Goal: Information Seeking & Learning: Find contact information

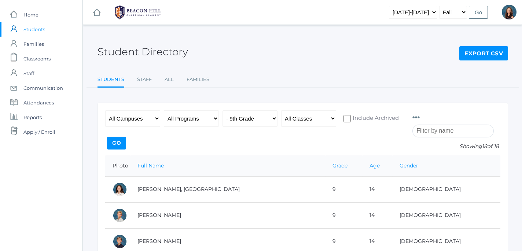
click at [35, 30] on span "Students" at bounding box center [34, 29] width 22 height 15
click at [435, 133] on input "search" at bounding box center [452, 131] width 81 height 13
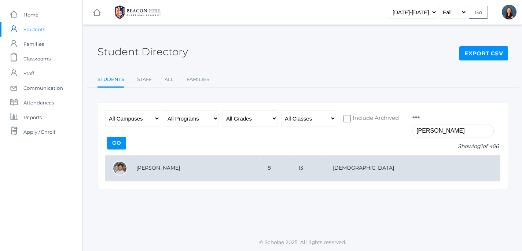
type input "titus"
click at [142, 167] on td "[PERSON_NAME]" at bounding box center [194, 168] width 131 height 26
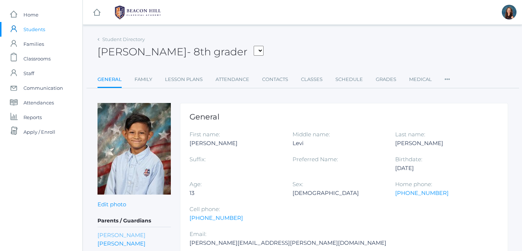
click at [120, 234] on link "Angela Rillo" at bounding box center [121, 235] width 48 height 8
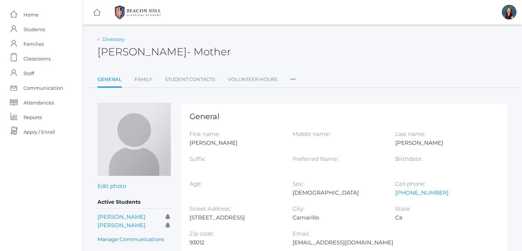
click at [107, 41] on link "Directory" at bounding box center [113, 39] width 22 height 6
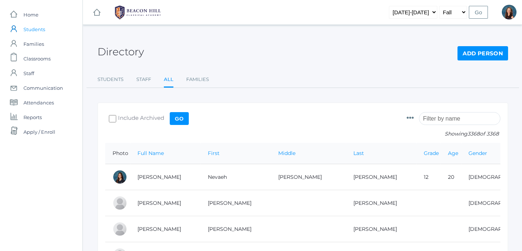
click at [37, 28] on span "Students" at bounding box center [34, 29] width 22 height 15
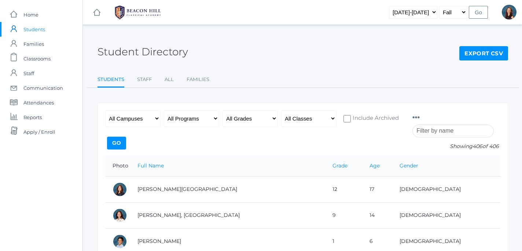
click at [425, 132] on input "search" at bounding box center [452, 131] width 81 height 13
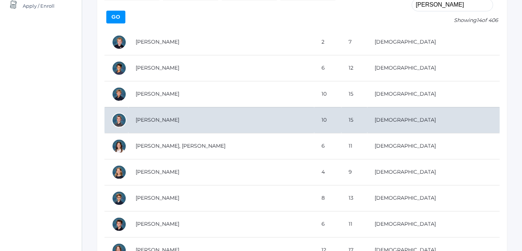
scroll to position [126, 1]
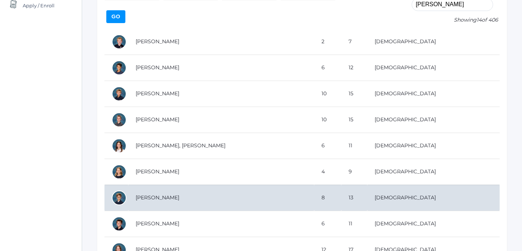
type input "jack bradley"
click at [152, 196] on td "[PERSON_NAME]" at bounding box center [221, 198] width 186 height 26
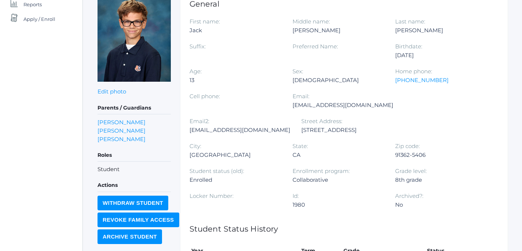
scroll to position [69, 0]
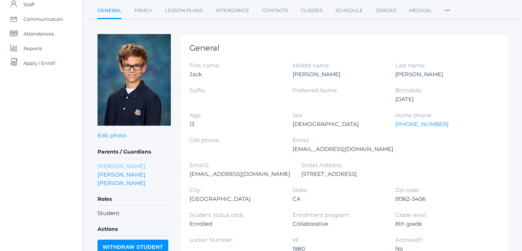
click at [119, 165] on link "[PERSON_NAME]" at bounding box center [121, 166] width 48 height 8
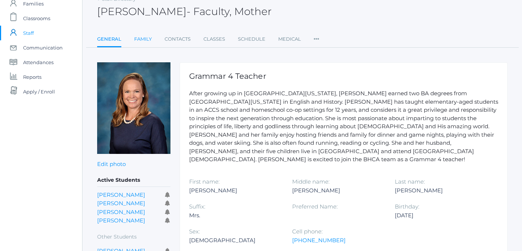
scroll to position [0, 0]
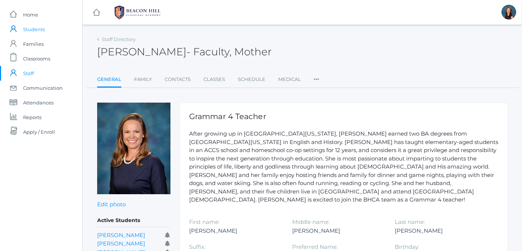
click at [33, 29] on span "Students" at bounding box center [34, 29] width 22 height 15
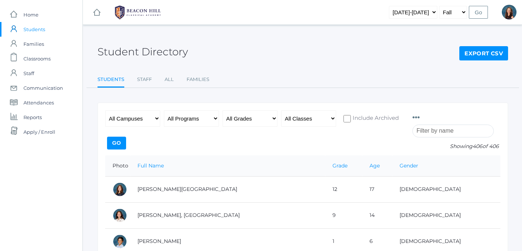
click at [434, 132] on input "search" at bounding box center [452, 131] width 81 height 13
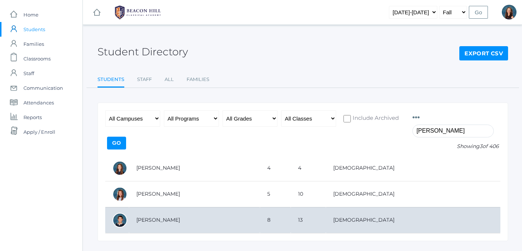
type input "arnold"
click at [150, 220] on td "[PERSON_NAME]" at bounding box center [194, 220] width 131 height 26
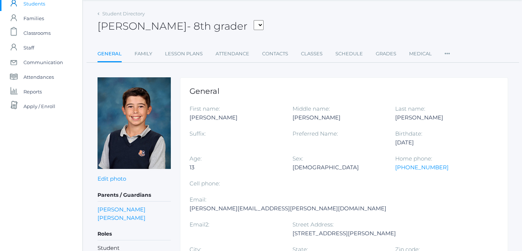
scroll to position [28, 0]
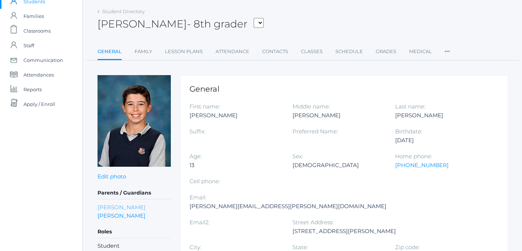
click at [123, 208] on link "Allison Arnold" at bounding box center [121, 207] width 48 height 8
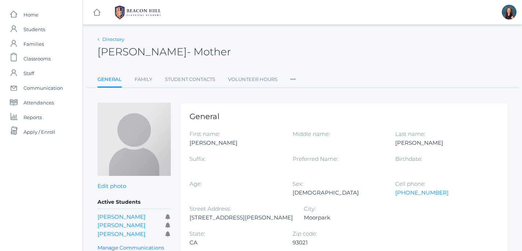
click at [108, 42] on link "Directory" at bounding box center [113, 39] width 22 height 6
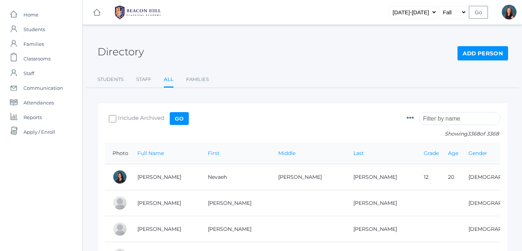
click at [433, 122] on input "search" at bounding box center [459, 118] width 81 height 13
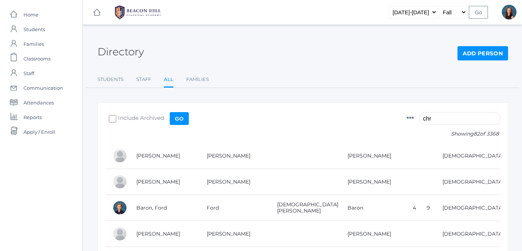
click at [433, 122] on input "chr" at bounding box center [459, 118] width 81 height 13
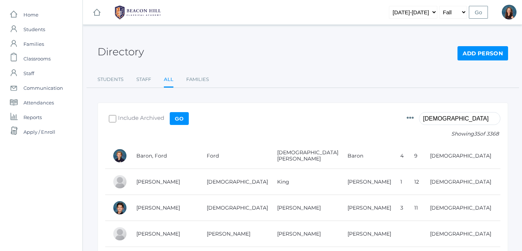
click at [433, 122] on input "christi" at bounding box center [459, 118] width 81 height 13
click at [461, 119] on input "christian smith" at bounding box center [459, 118] width 81 height 13
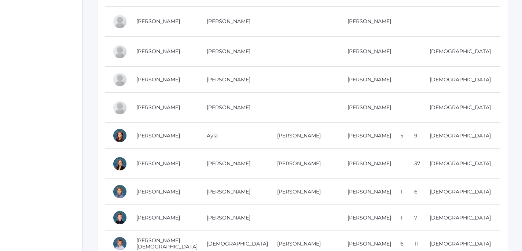
scroll to position [451, 0]
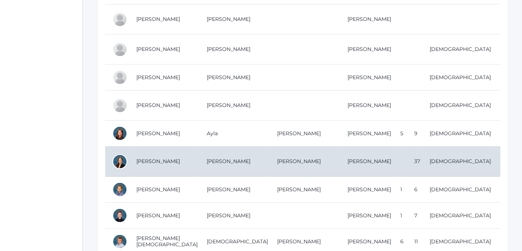
type input "christian smith"
click at [147, 148] on td "[PERSON_NAME]" at bounding box center [164, 162] width 70 height 30
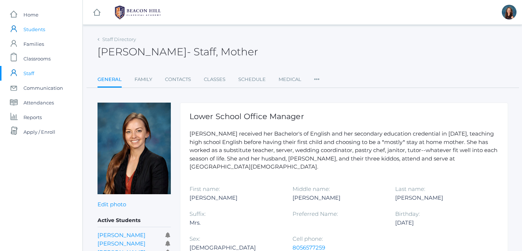
click at [34, 30] on span "Students" at bounding box center [34, 29] width 22 height 15
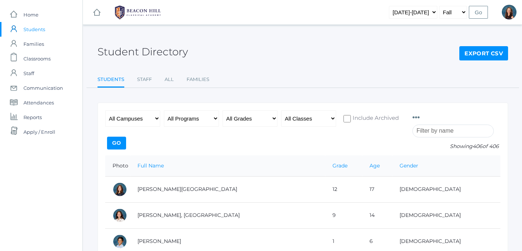
click at [443, 125] on input "search" at bounding box center [452, 131] width 81 height 13
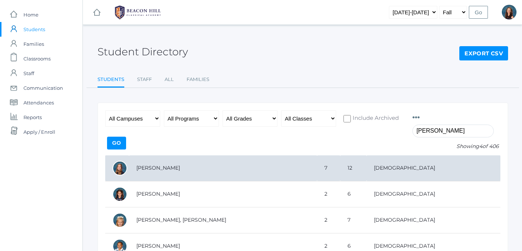
type input "[PERSON_NAME]"
click at [156, 169] on td "[PERSON_NAME]" at bounding box center [223, 168] width 188 height 26
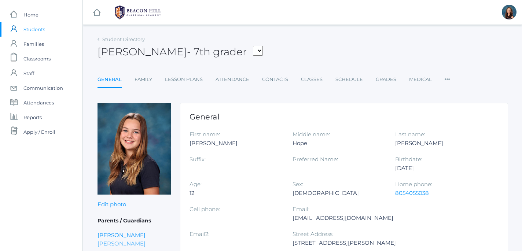
click at [125, 244] on link "[PERSON_NAME]" at bounding box center [121, 243] width 48 height 8
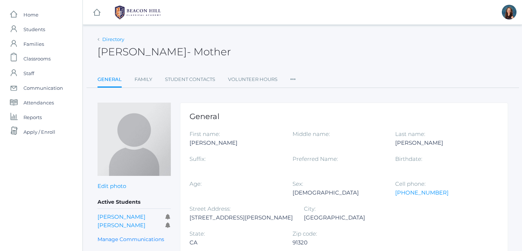
click at [106, 39] on link "Directory" at bounding box center [113, 39] width 22 height 6
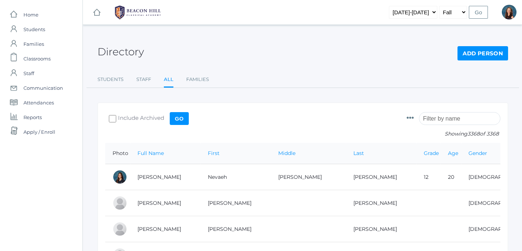
click at [445, 120] on input "search" at bounding box center [459, 118] width 81 height 13
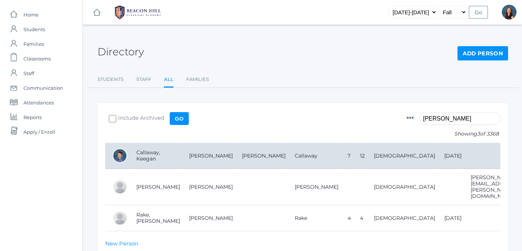
type input "[PERSON_NAME]"
click at [163, 152] on td "Callaway, Keegan" at bounding box center [155, 156] width 53 height 26
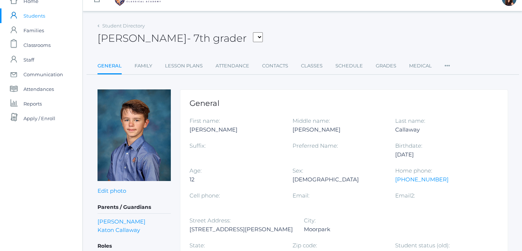
scroll to position [14, 0]
click at [105, 222] on link "[PERSON_NAME]" at bounding box center [121, 221] width 48 height 8
